Goal: Transaction & Acquisition: Subscribe to service/newsletter

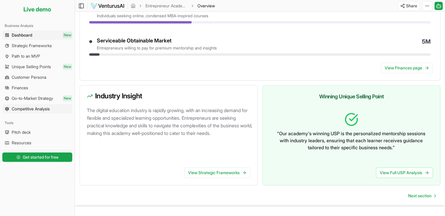
scroll to position [286, 0]
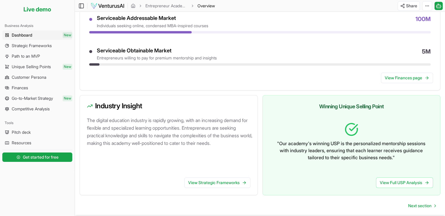
click at [22, 34] on span "Dashboard" at bounding box center [22, 35] width 20 height 6
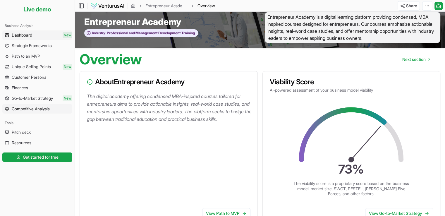
scroll to position [0, 0]
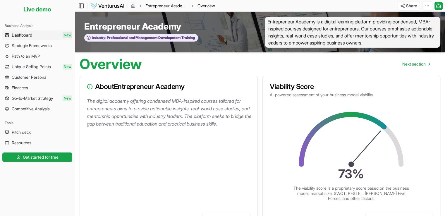
click at [164, 5] on link "Entrepreneur Academy" at bounding box center [166, 6] width 42 height 6
click at [42, 155] on span "Get started for free" at bounding box center [41, 157] width 36 height 6
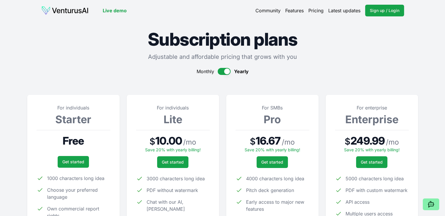
scroll to position [59, 0]
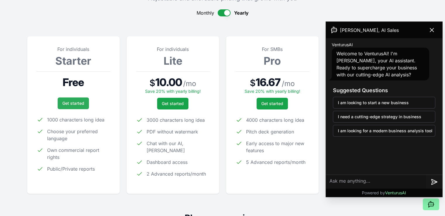
click at [69, 102] on link "Get started" at bounding box center [73, 103] width 31 height 12
